Goal: Find specific page/section: Find specific page/section

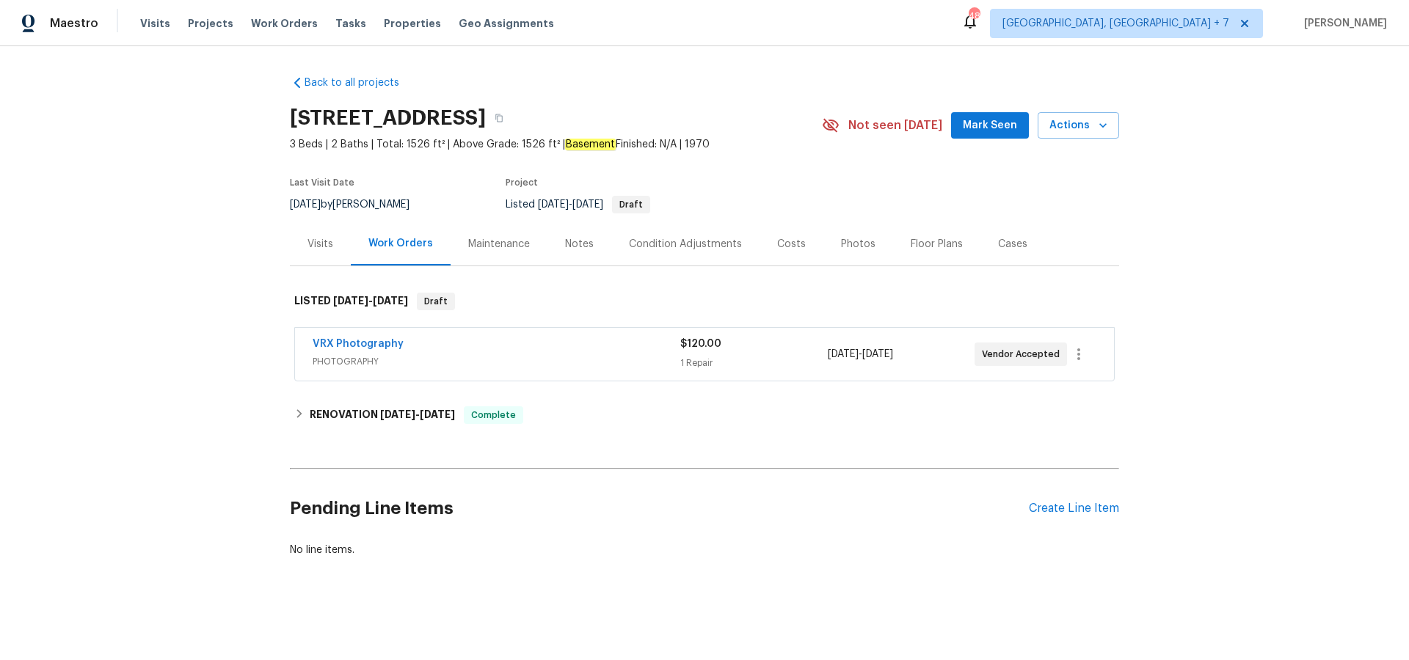
click at [199, 31] on div "Visits Projects Work Orders Tasks Properties Geo Assignments" at bounding box center [355, 23] width 431 height 29
click at [199, 23] on span "Projects" at bounding box center [210, 23] width 45 height 15
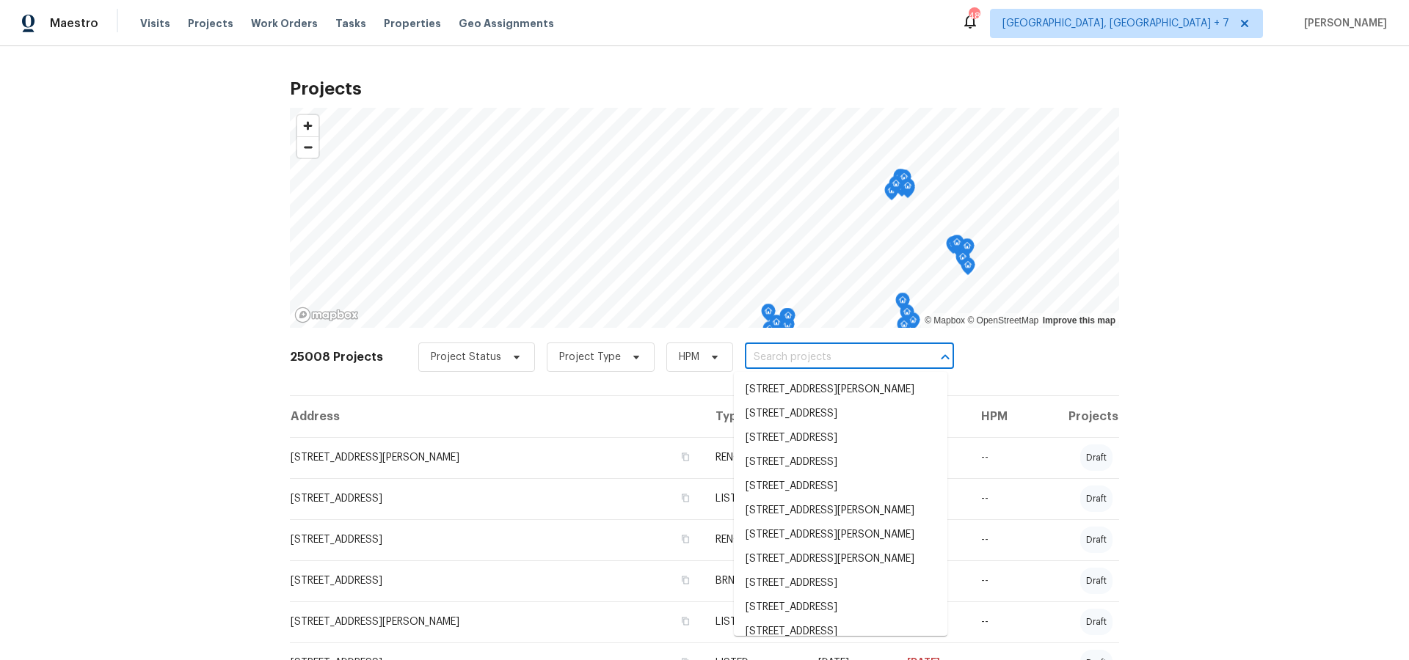
click at [840, 361] on input "text" at bounding box center [829, 357] width 168 height 23
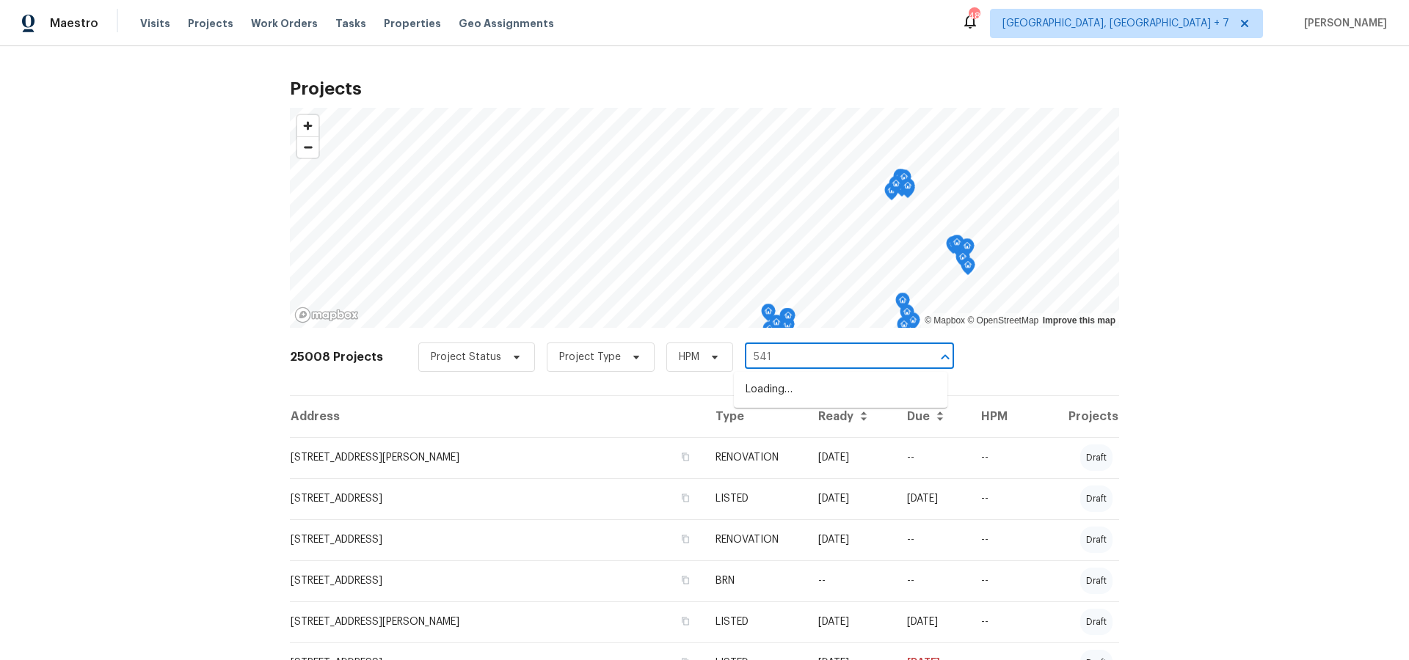
type input "5410"
click at [844, 397] on li "[STREET_ADDRESS]" at bounding box center [840, 390] width 213 height 24
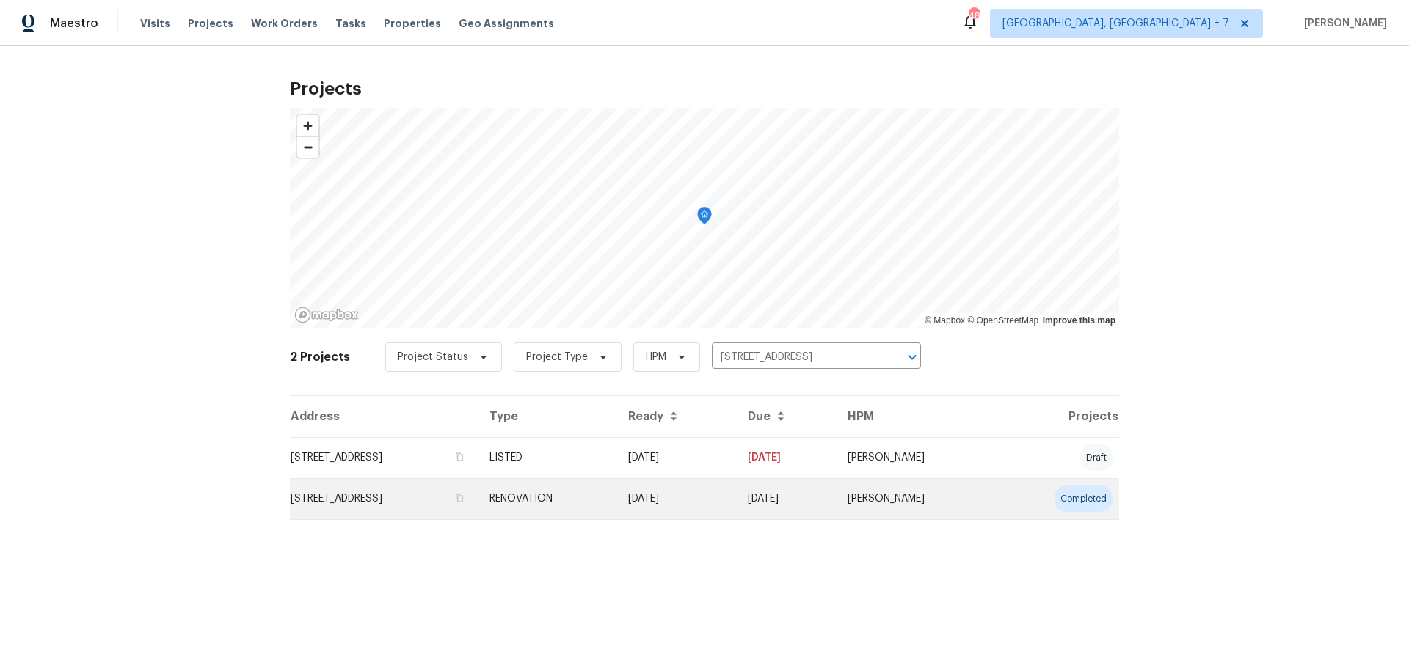
click at [365, 496] on td "[STREET_ADDRESS]" at bounding box center [384, 498] width 188 height 41
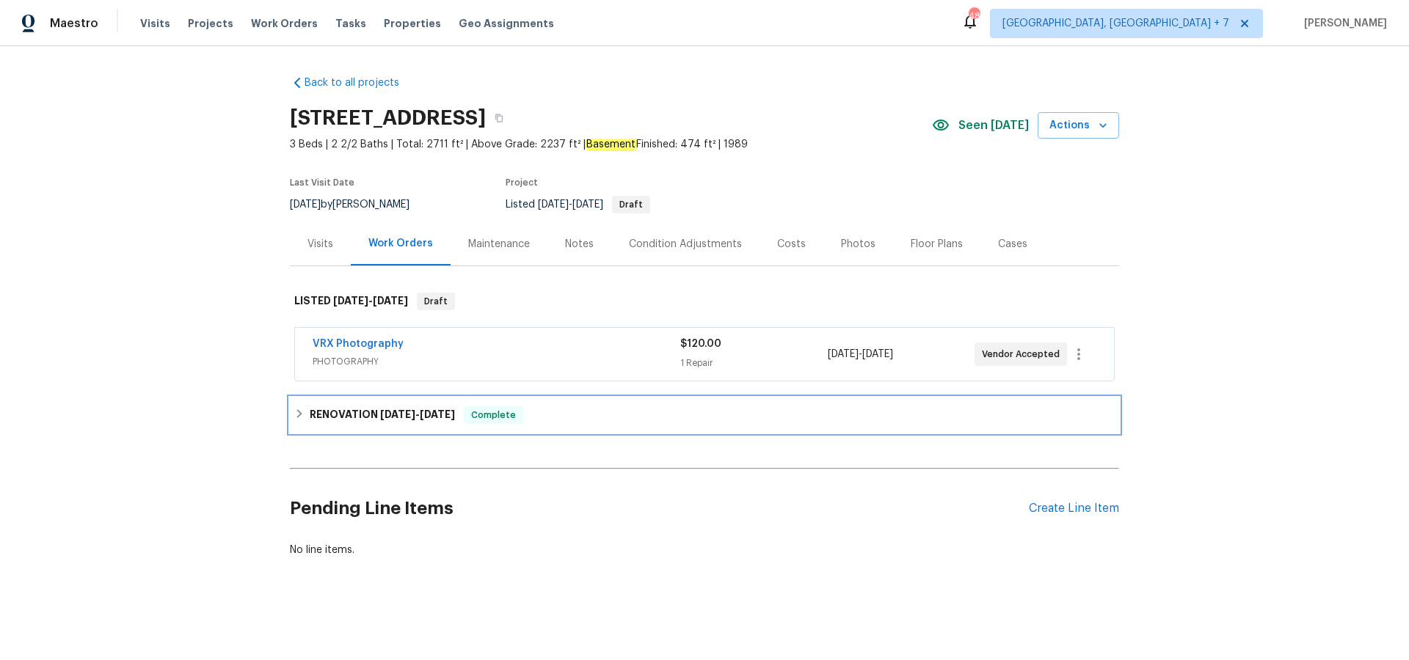
drag, startPoint x: 339, startPoint y: 419, endPoint x: 417, endPoint y: 420, distance: 78.5
click at [339, 419] on h6 "RENOVATION [DATE] - [DATE]" at bounding box center [382, 415] width 145 height 18
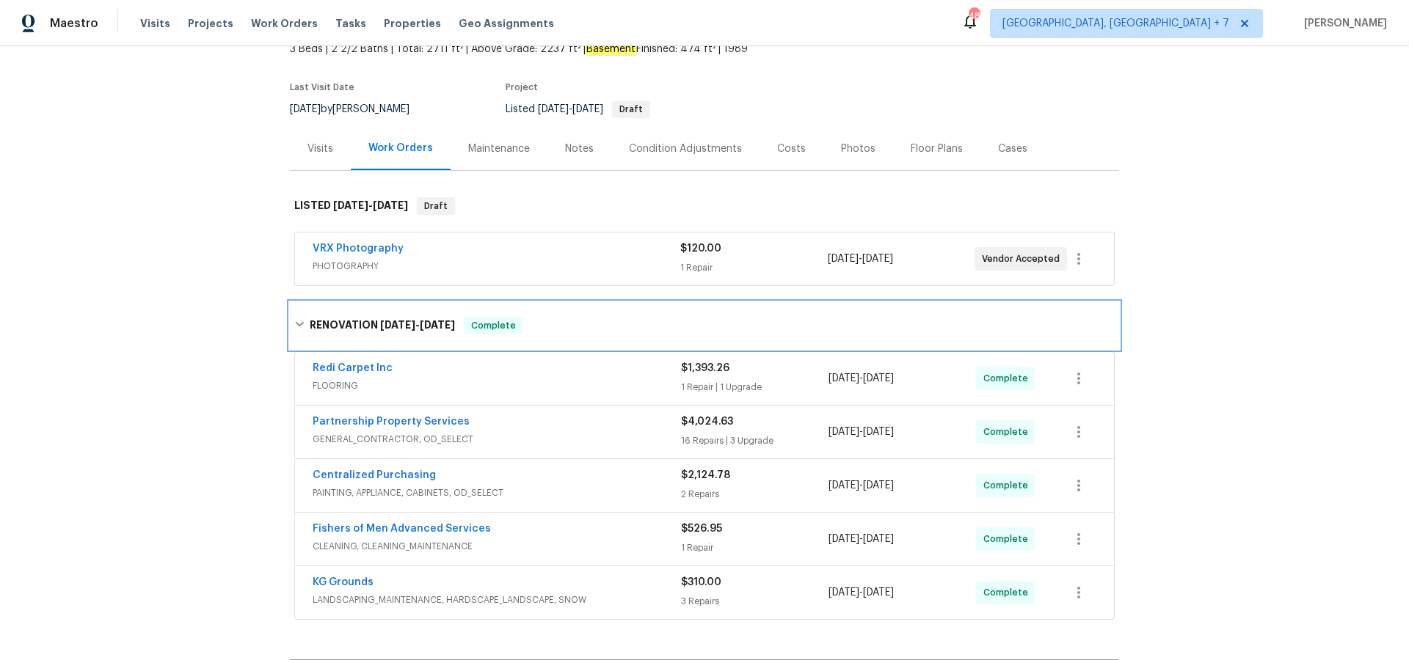
scroll to position [96, 0]
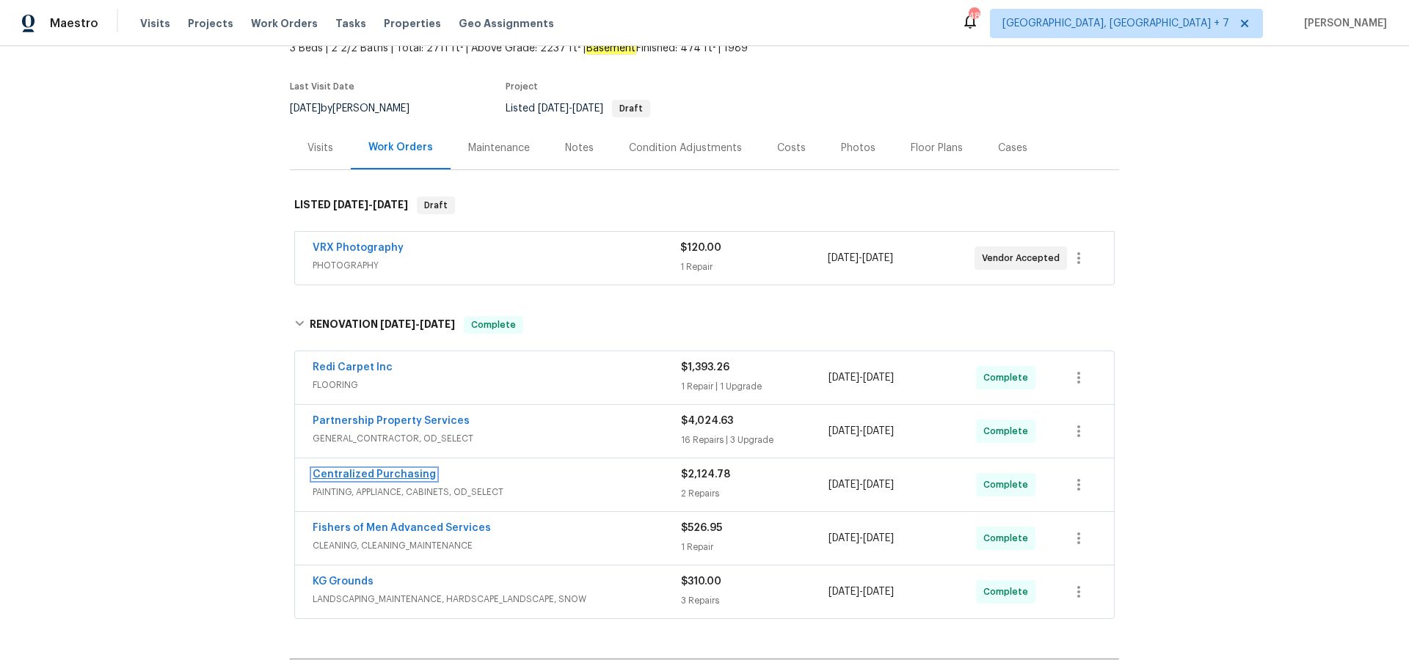
click at [397, 475] on link "Centralized Purchasing" at bounding box center [374, 475] width 123 height 10
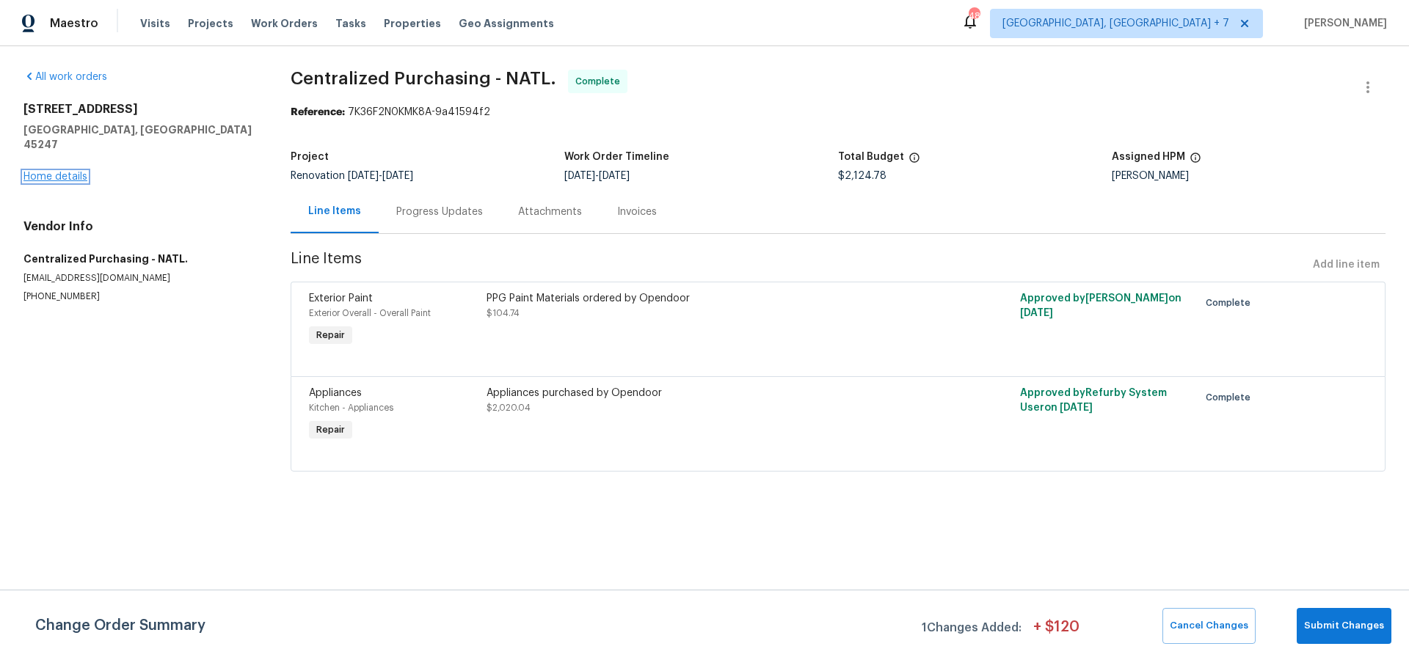
click at [69, 172] on link "Home details" at bounding box center [55, 177] width 64 height 10
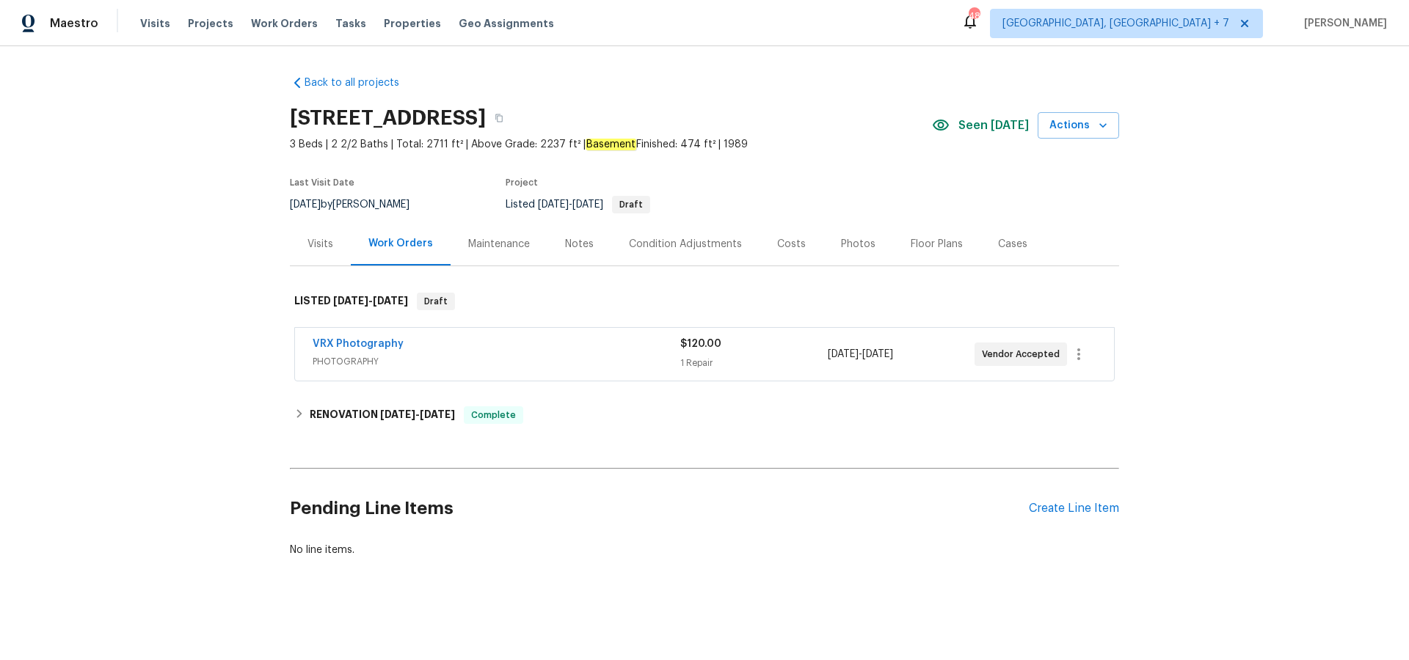
click at [329, 249] on div "Visits" at bounding box center [320, 244] width 26 height 15
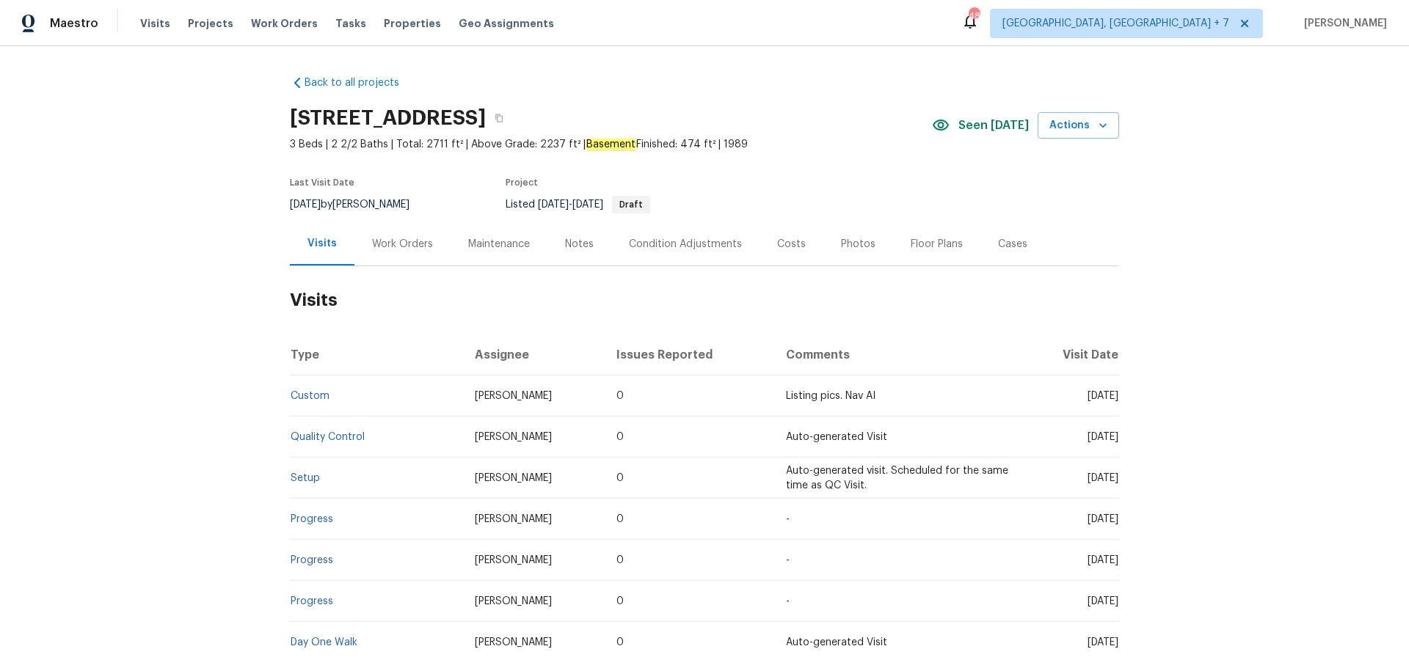
click at [396, 248] on div "Work Orders" at bounding box center [402, 244] width 61 height 15
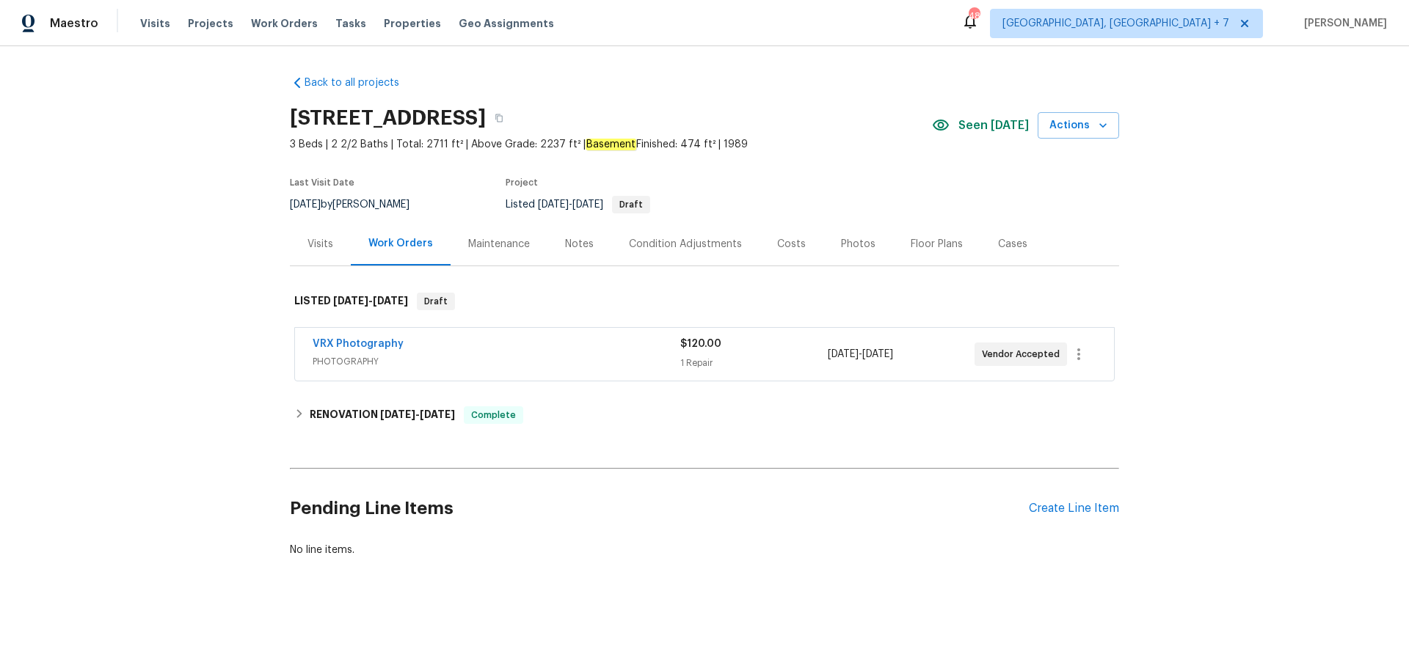
click at [326, 246] on div "Visits" at bounding box center [320, 244] width 26 height 15
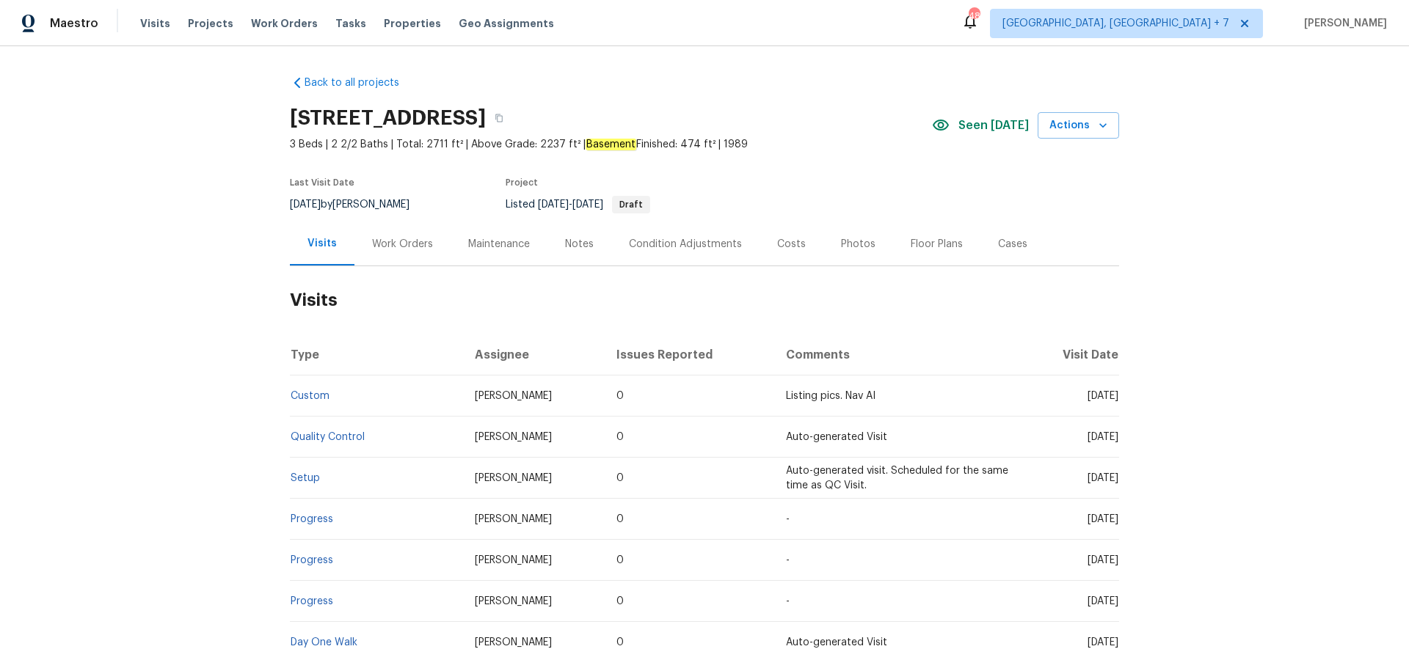
click at [387, 237] on div "Work Orders" at bounding box center [402, 244] width 61 height 15
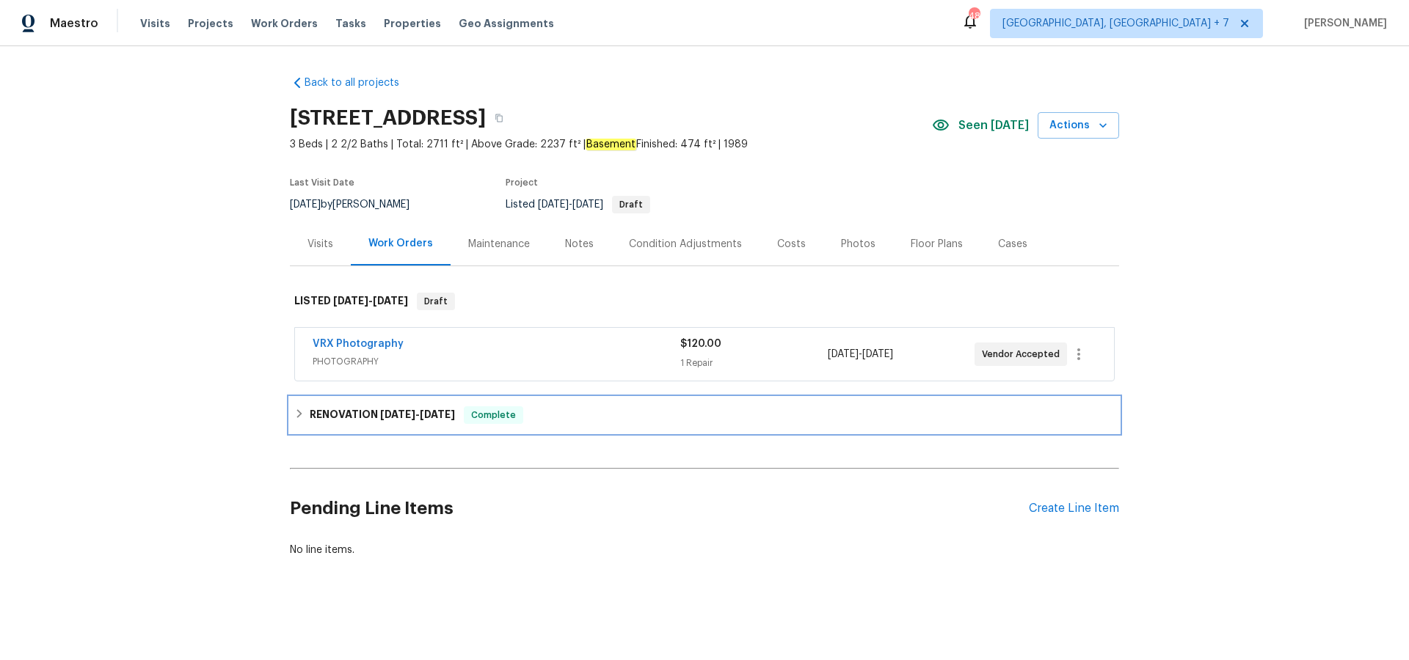
click at [334, 423] on h6 "RENOVATION [DATE] - [DATE]" at bounding box center [382, 415] width 145 height 18
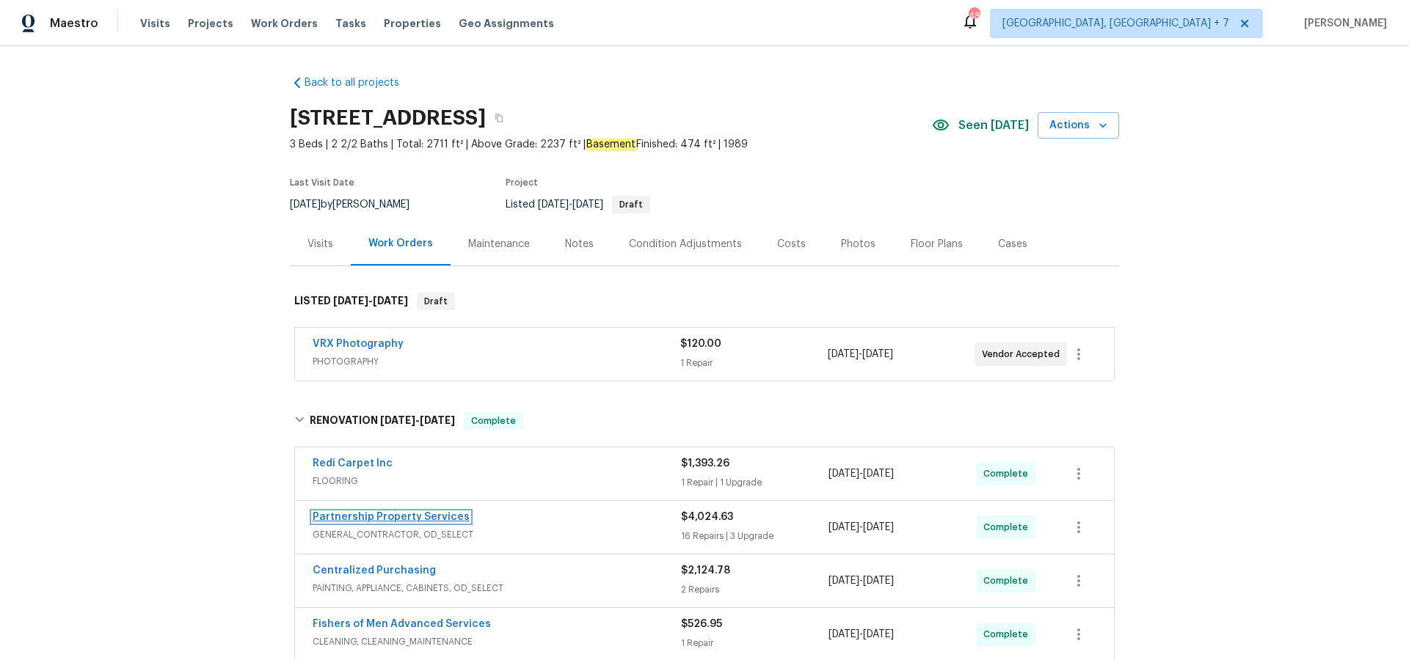
click at [401, 518] on link "Partnership Property Services" at bounding box center [391, 517] width 157 height 10
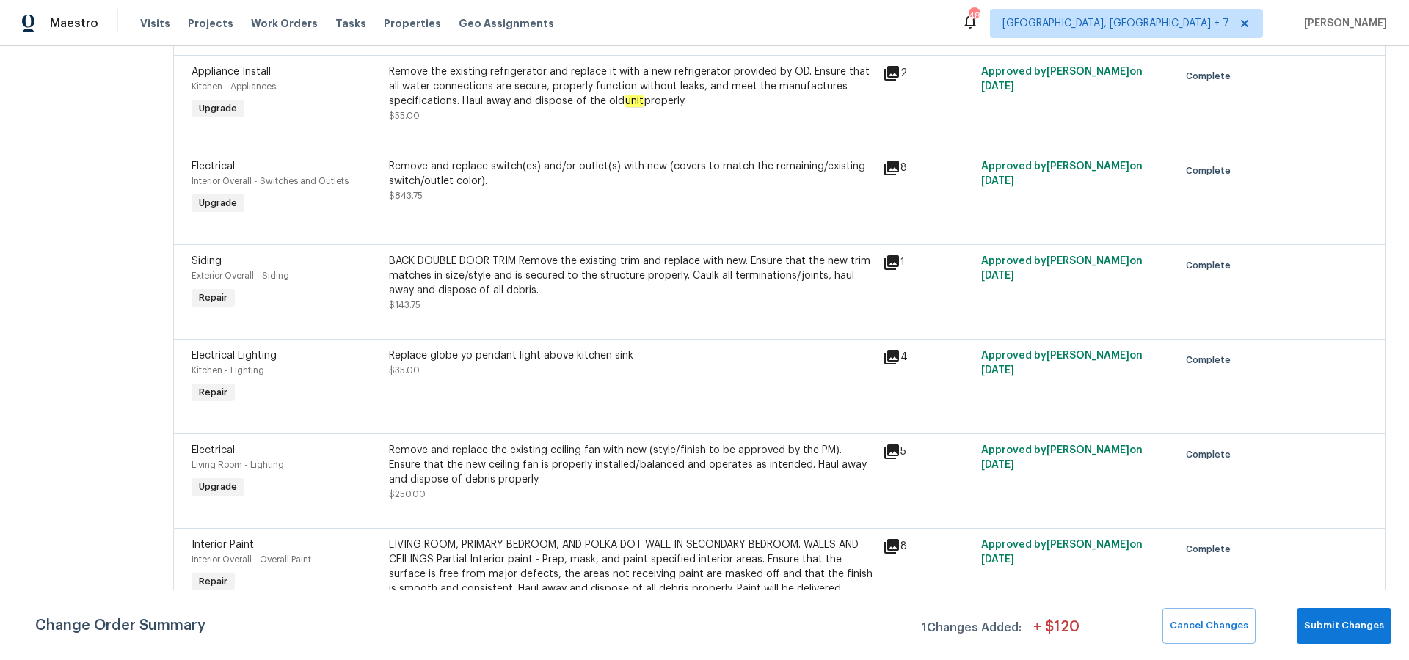
scroll to position [1653, 0]
